Goal: Task Accomplishment & Management: Use online tool/utility

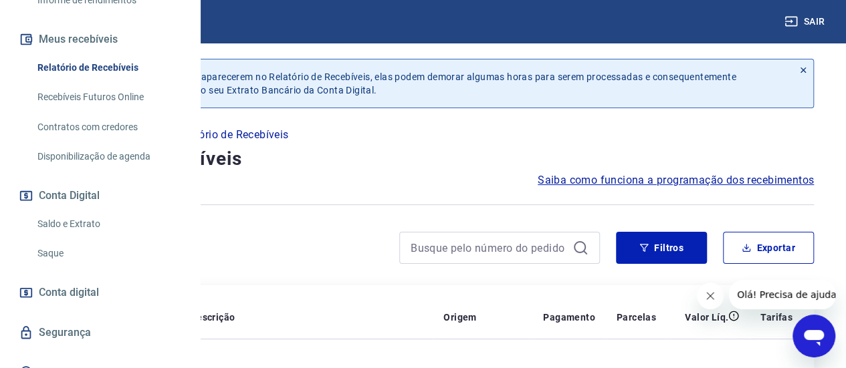
scroll to position [329, 0]
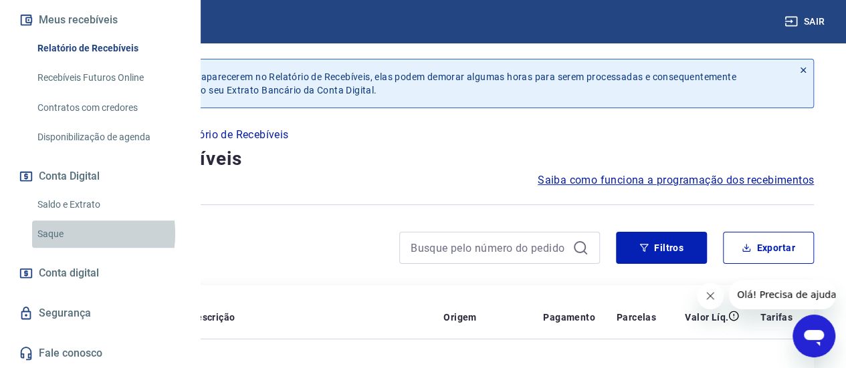
click at [59, 235] on link "Saque" at bounding box center [108, 234] width 152 height 27
